Goal: Task Accomplishment & Management: Manage account settings

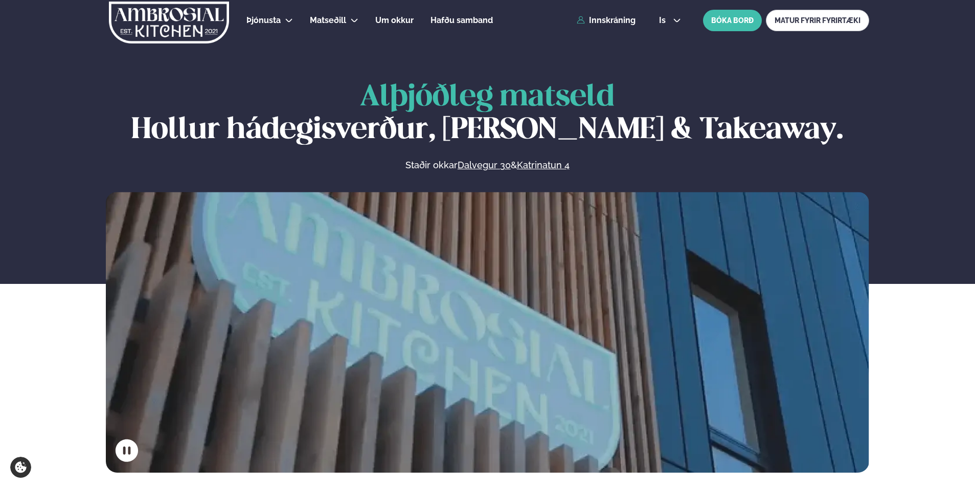
click at [612, 23] on link "Innskráning" at bounding box center [605, 20] width 59 height 9
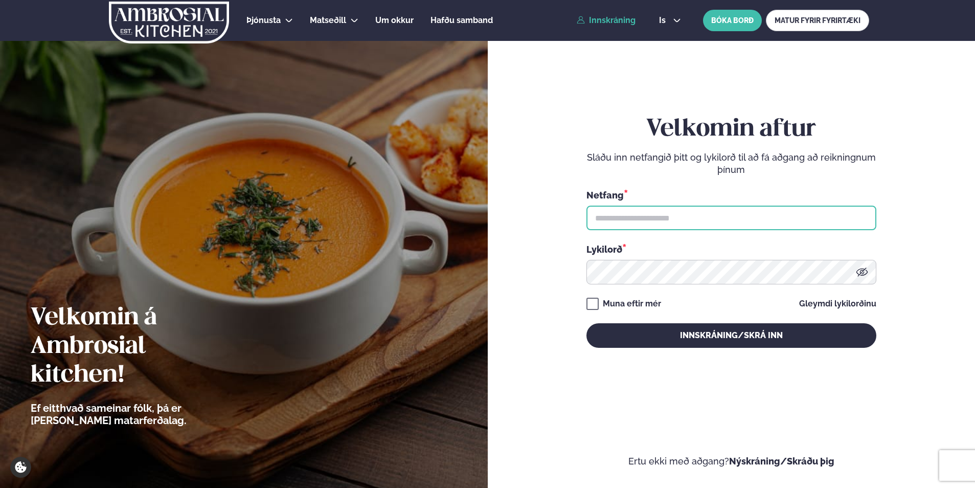
type input "**********"
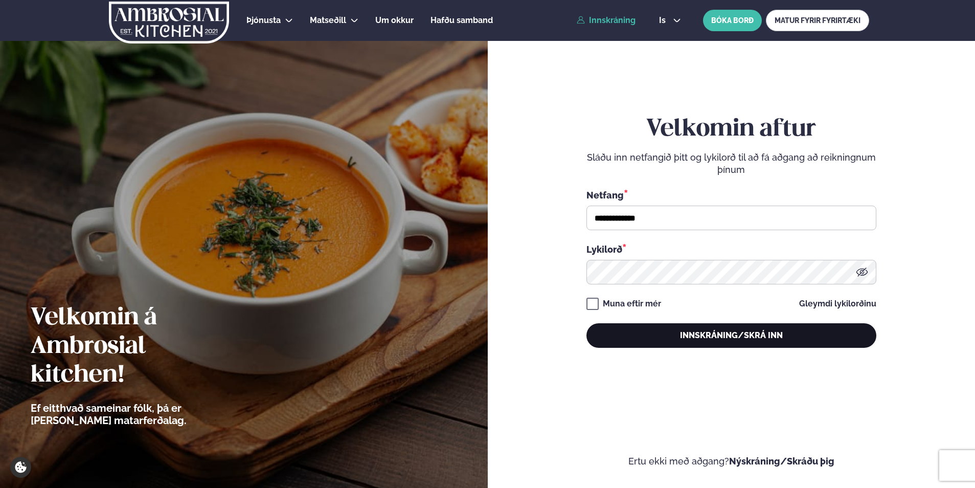
click at [694, 335] on button "Innskráning/Skrá inn" at bounding box center [731, 335] width 290 height 25
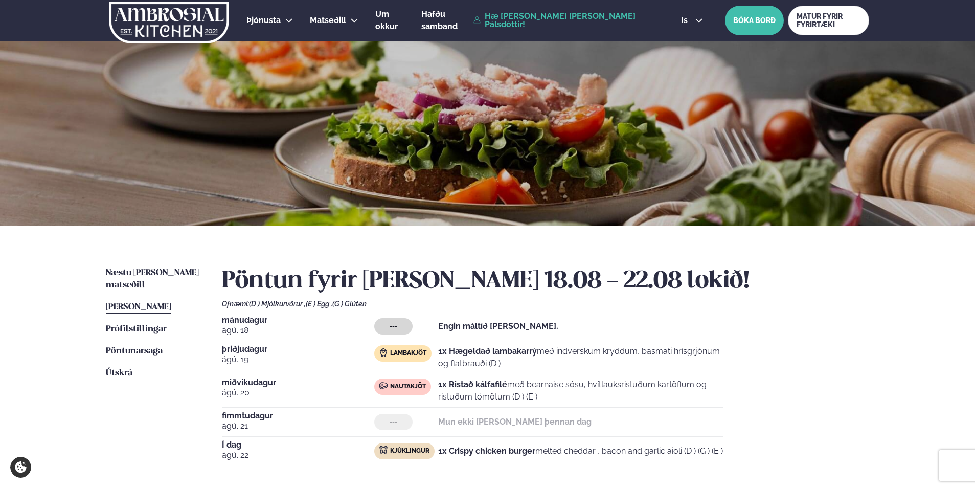
click at [175, 266] on div "Næstu [PERSON_NAME] matseðill Næsta vika [PERSON_NAME] matseðill [PERSON_NAME] …" at bounding box center [487, 377] width 824 height 303
click at [179, 273] on span "Næstu [PERSON_NAME] matseðill" at bounding box center [152, 278] width 93 height 21
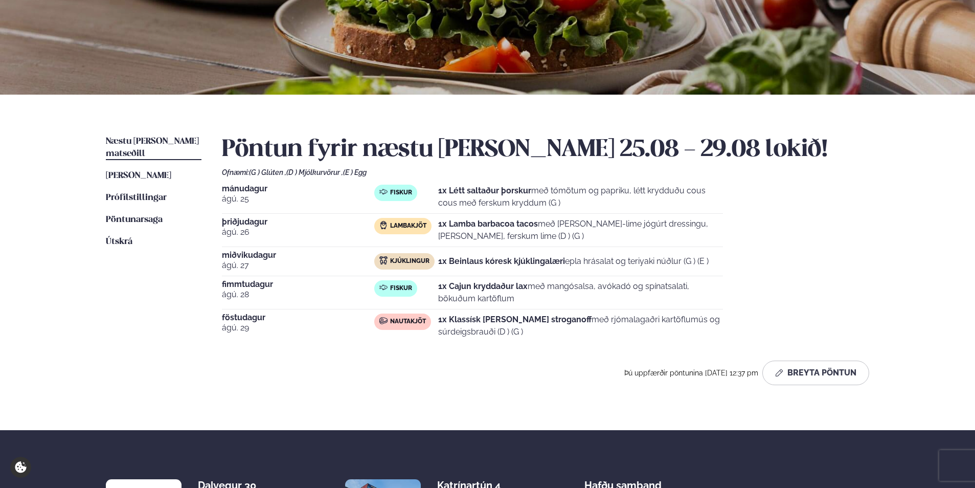
scroll to position [153, 0]
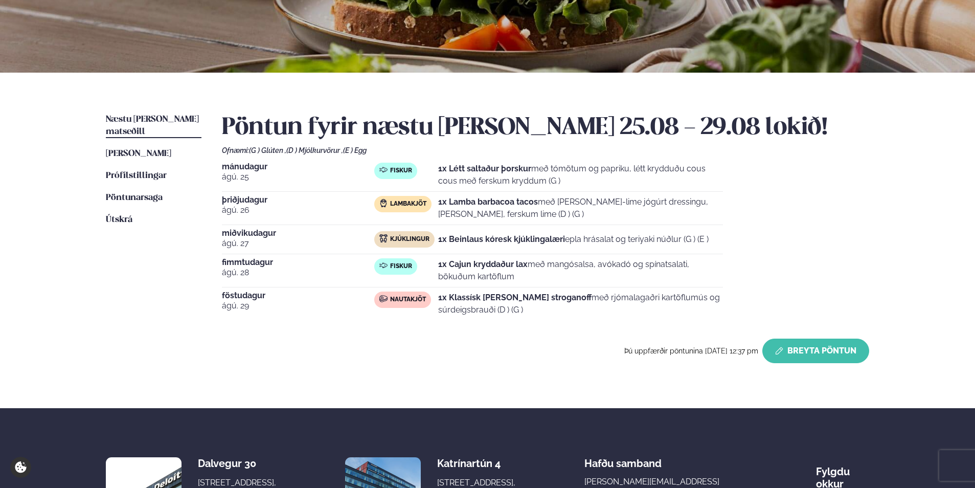
click at [801, 355] on button "Breyta Pöntun" at bounding box center [815, 350] width 107 height 25
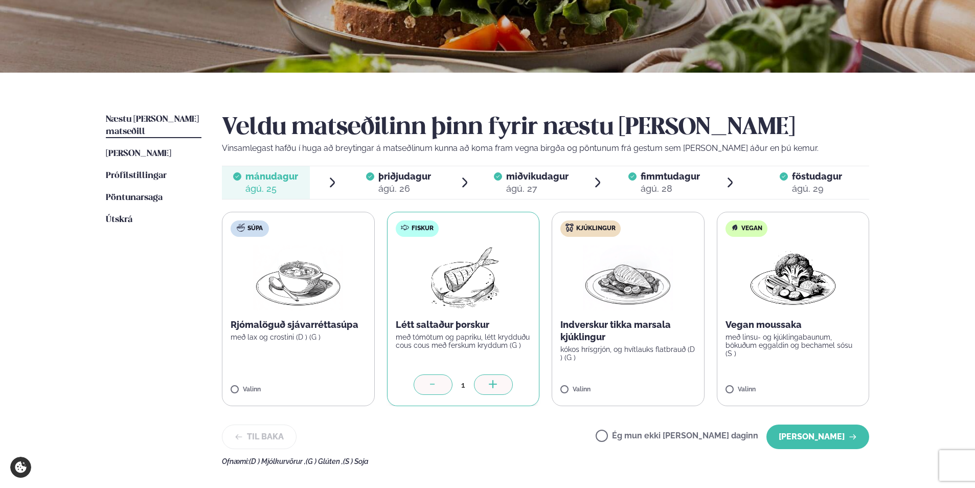
scroll to position [204, 0]
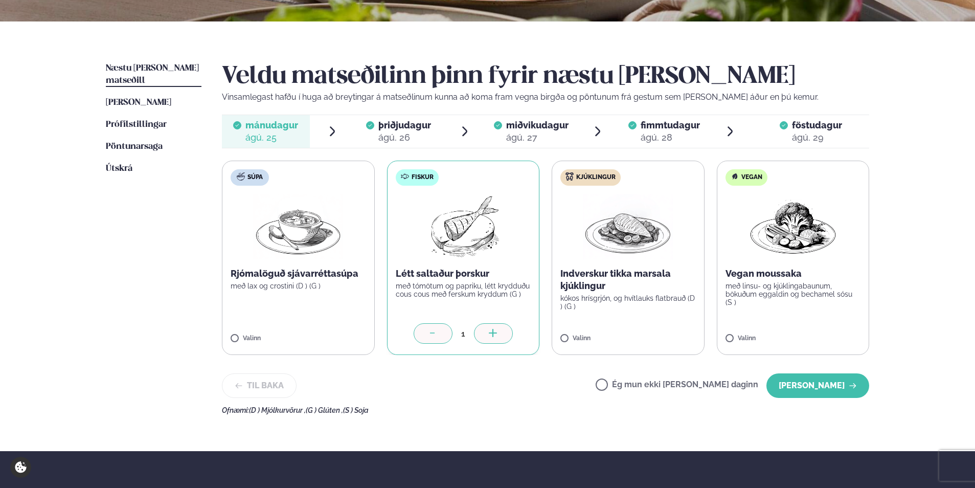
click at [412, 138] on div "ágú. 26" at bounding box center [404, 137] width 53 height 12
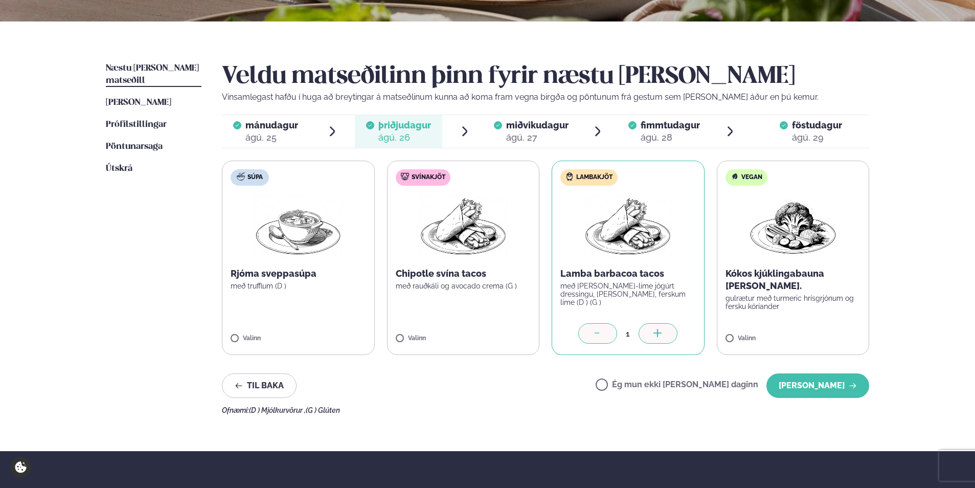
click at [603, 335] on icon at bounding box center [597, 334] width 10 height 10
click at [636, 385] on label "Ég mun ekki [PERSON_NAME] daginn" at bounding box center [676, 385] width 163 height 11
click at [793, 387] on button "[PERSON_NAME]" at bounding box center [817, 385] width 103 height 25
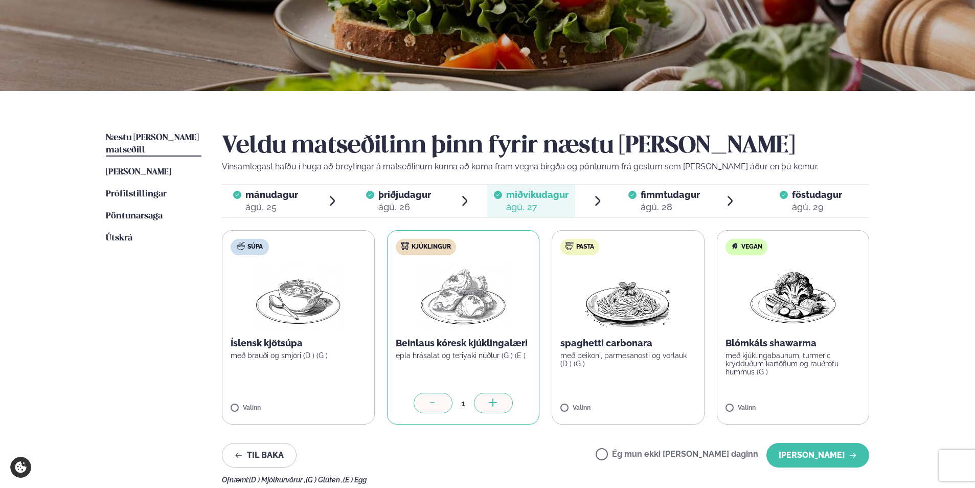
scroll to position [307, 0]
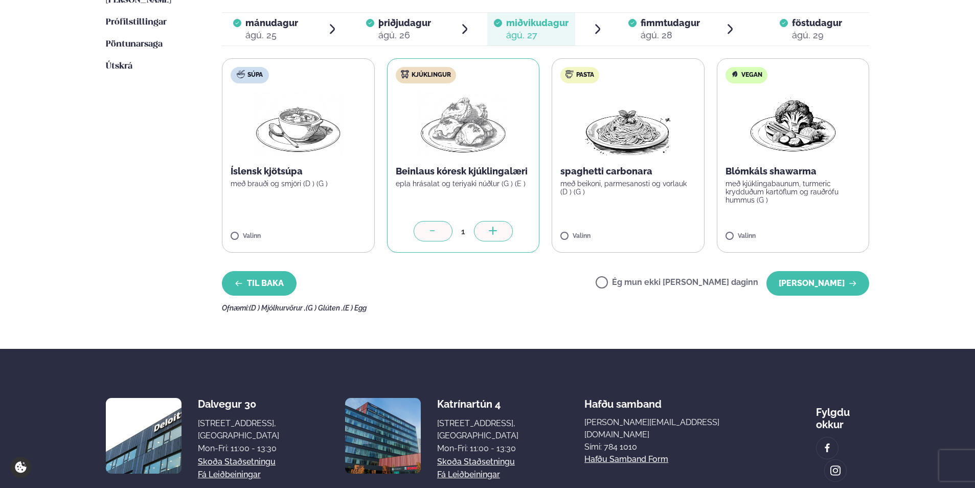
click at [226, 278] on button "Til baka" at bounding box center [259, 283] width 75 height 25
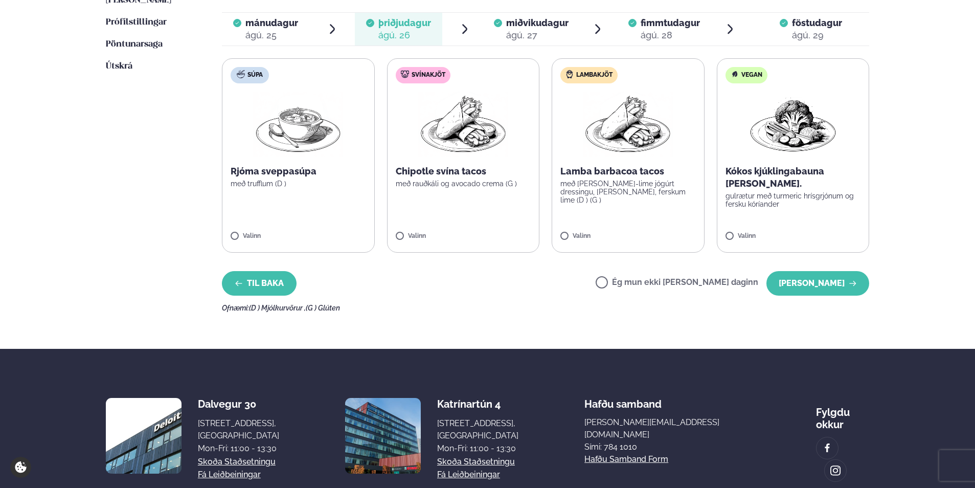
click at [253, 289] on button "Til baka" at bounding box center [259, 283] width 75 height 25
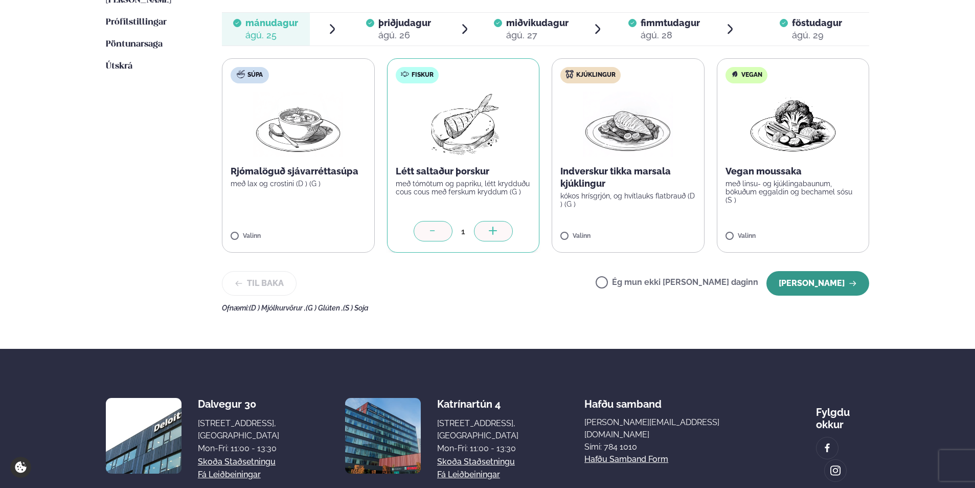
click at [820, 284] on button "[PERSON_NAME]" at bounding box center [817, 283] width 103 height 25
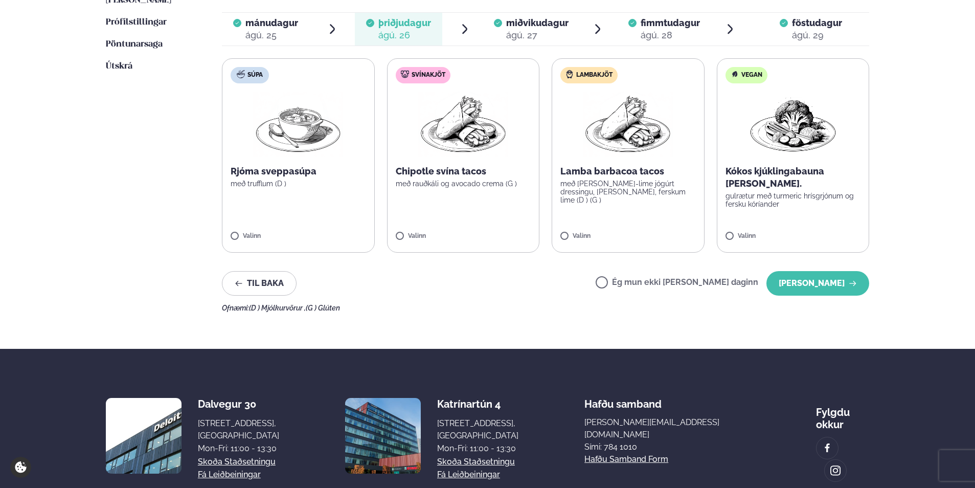
click at [820, 284] on button "[PERSON_NAME]" at bounding box center [817, 283] width 103 height 25
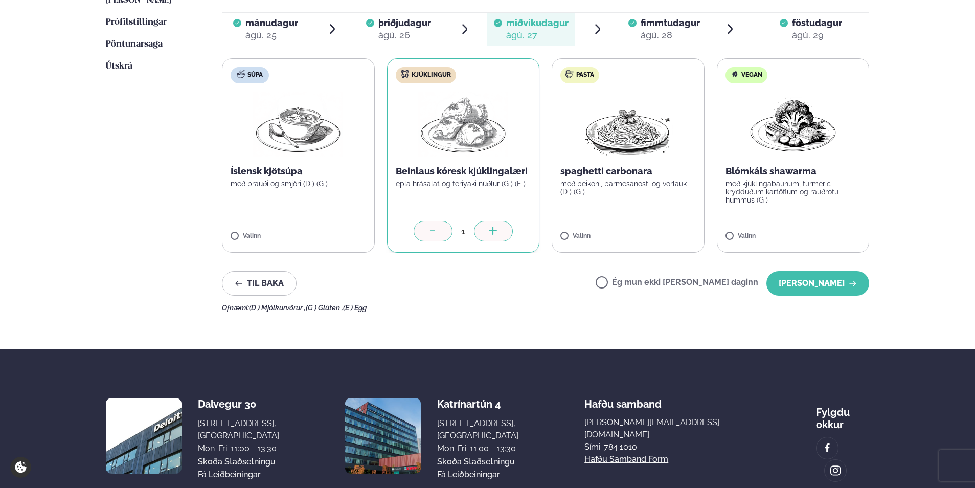
click at [435, 229] on icon at bounding box center [433, 231] width 10 height 10
click at [329, 194] on label "Súpa Íslensk kjötsúpa með brauði og smjöri (D ) (G ) Valinn" at bounding box center [298, 155] width 153 height 194
click at [829, 276] on button "[PERSON_NAME]" at bounding box center [817, 283] width 103 height 25
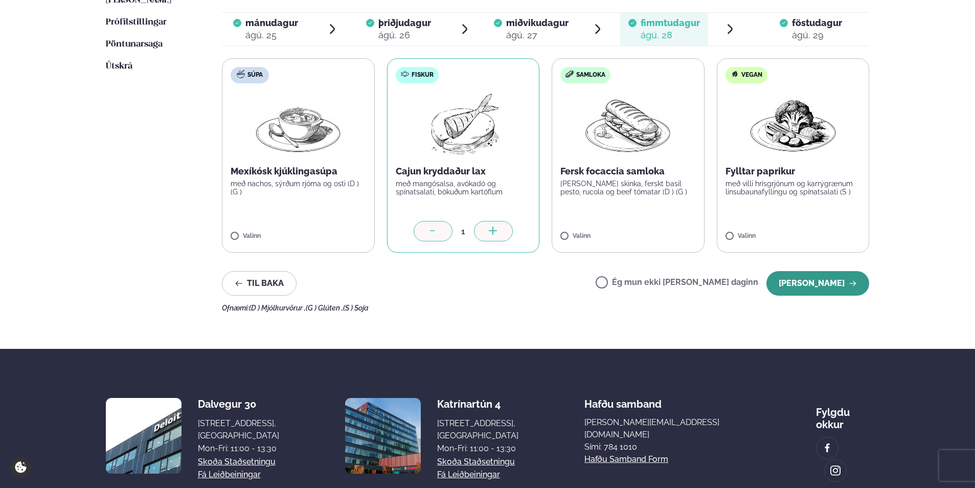
click at [819, 281] on button "[PERSON_NAME]" at bounding box center [817, 283] width 103 height 25
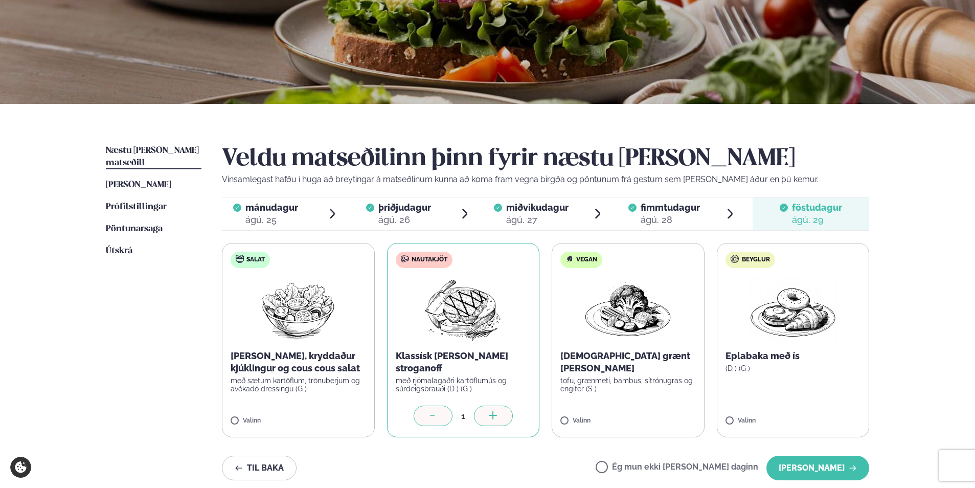
scroll to position [0, 0]
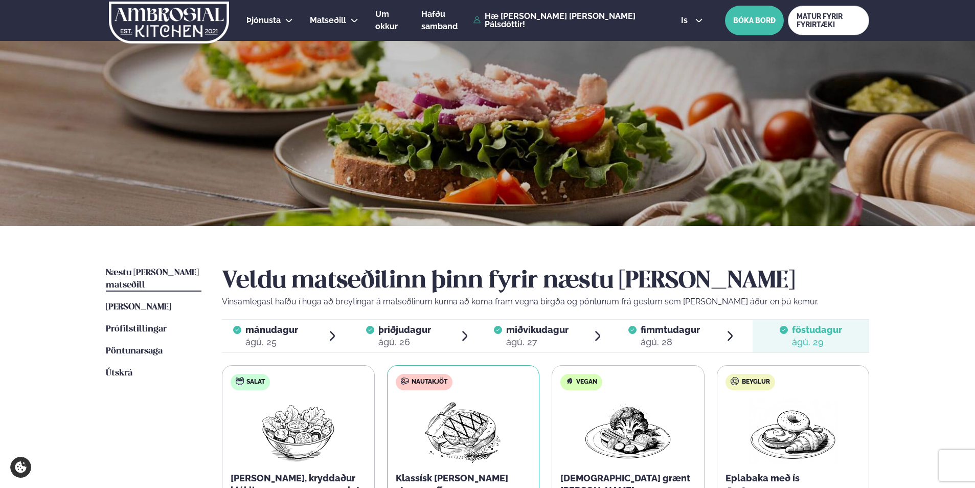
click at [125, 288] on ul "Næstu [PERSON_NAME] matseðill Næsta vika [PERSON_NAME] matseðill [PERSON_NAME] …" at bounding box center [154, 443] width 96 height 352
click at [128, 303] on span "[PERSON_NAME]" at bounding box center [138, 307] width 65 height 9
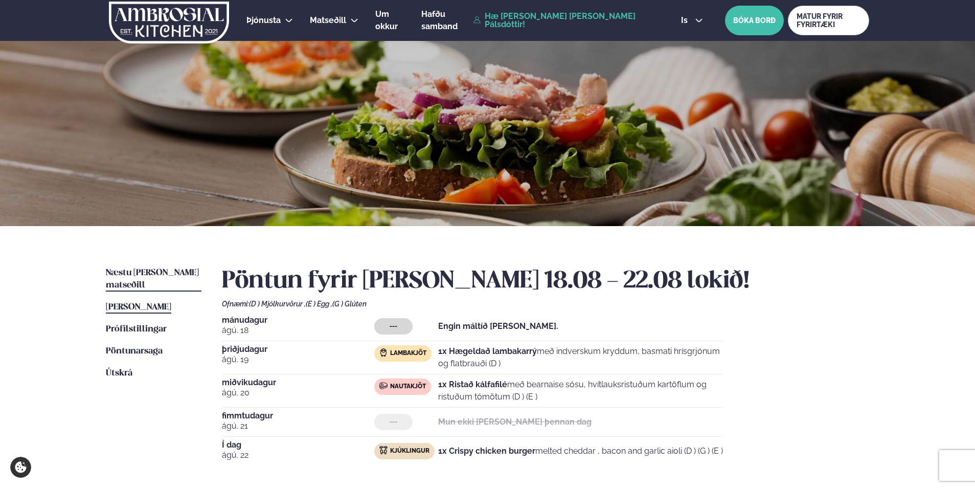
click at [138, 275] on span "Næstu [PERSON_NAME] matseðill" at bounding box center [152, 278] width 93 height 21
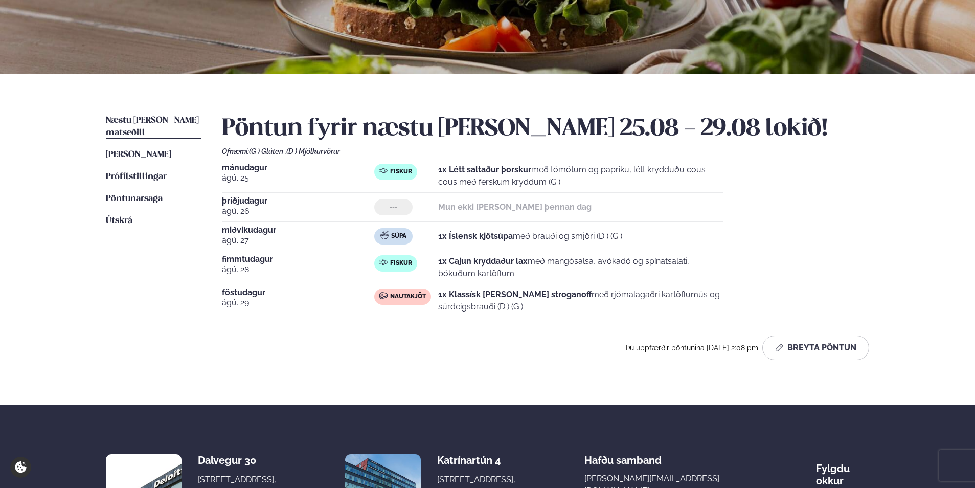
scroll to position [153, 0]
